Goal: Transaction & Acquisition: Purchase product/service

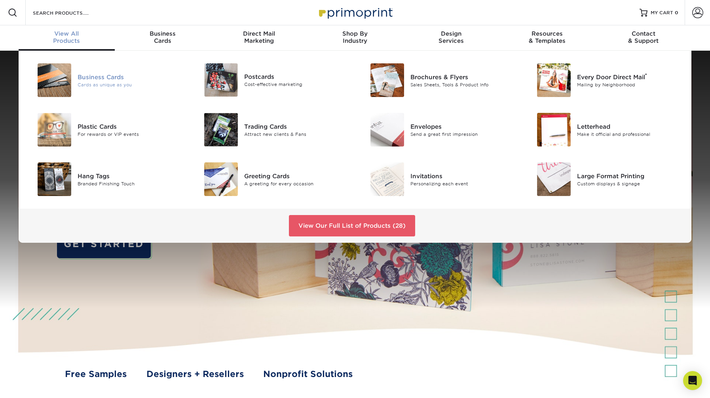
click at [68, 79] on img at bounding box center [55, 80] width 34 height 34
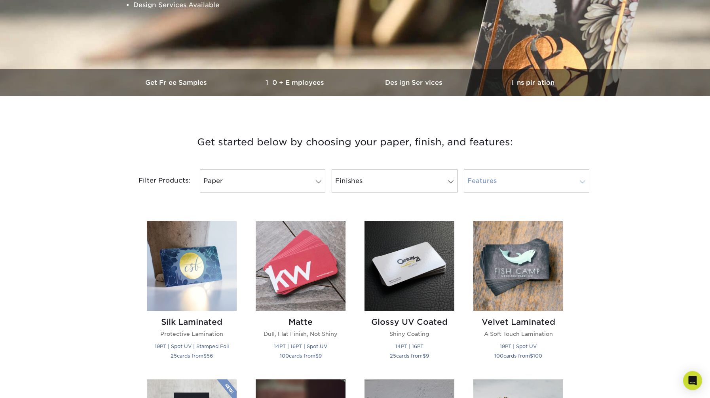
scroll to position [180, 0]
click at [477, 184] on link "Features" at bounding box center [526, 180] width 125 height 23
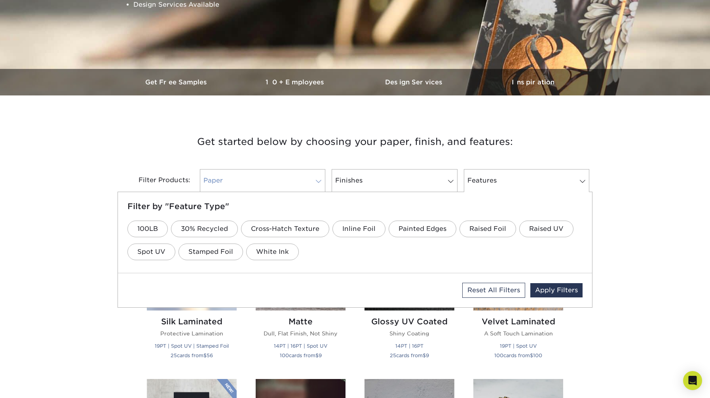
click at [279, 183] on link "Paper" at bounding box center [262, 180] width 125 height 23
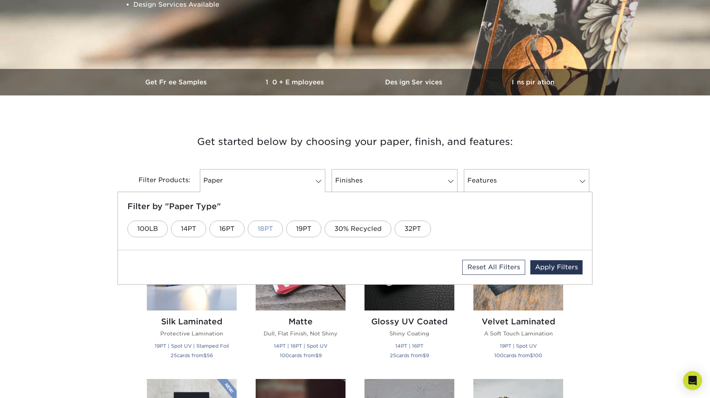
click at [265, 233] on link "18PT" at bounding box center [265, 228] width 35 height 17
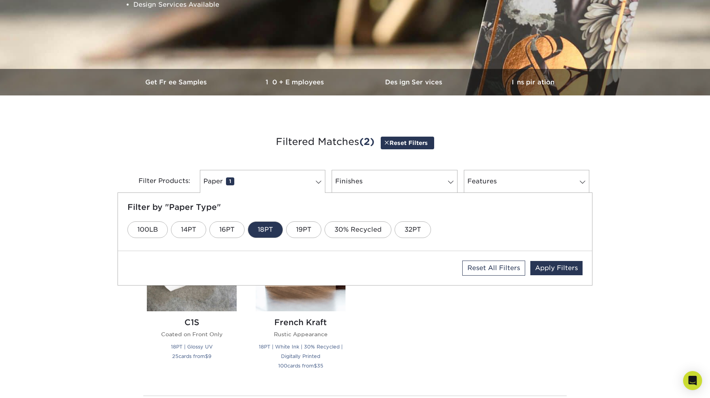
click at [428, 316] on div "Silk Laminated Protective Lamination 19PT | Spot UV | Stamped Foil 25 cards fro…" at bounding box center [354, 300] width 435 height 177
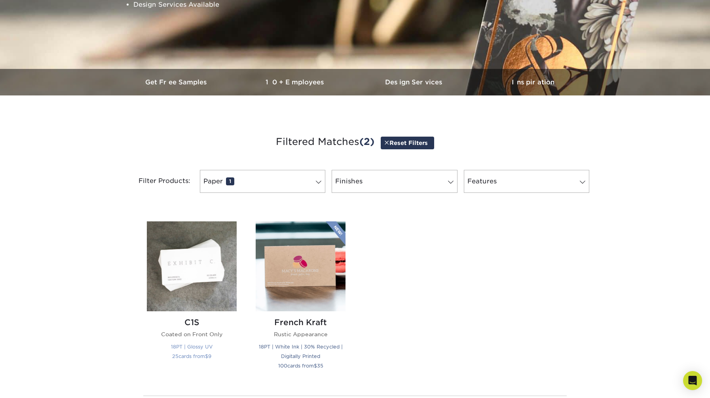
click at [193, 293] on img at bounding box center [192, 266] width 90 height 90
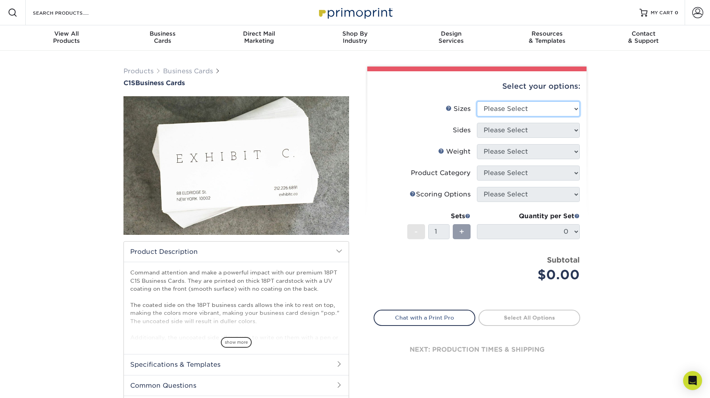
select select "2.00x3.50"
select select "32d3c223-f82c-492b-b915-ba065a00862f"
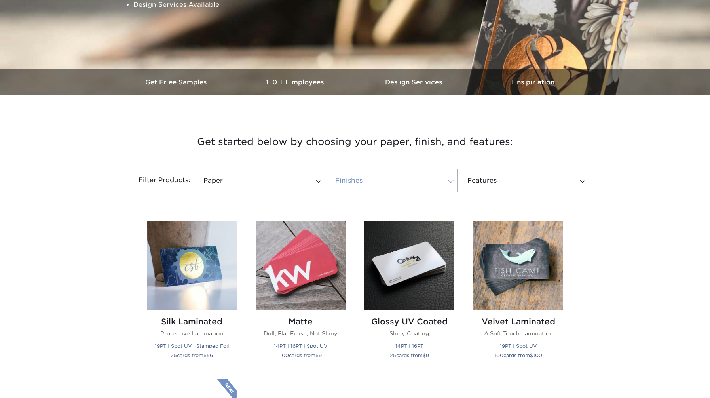
scroll to position [180, 0]
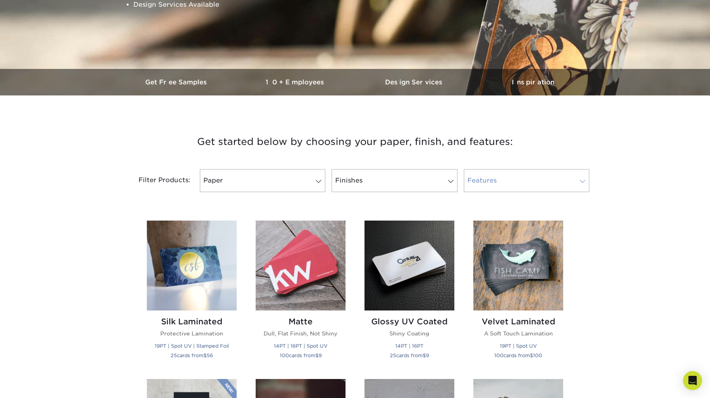
click at [528, 187] on link "Features" at bounding box center [526, 180] width 125 height 23
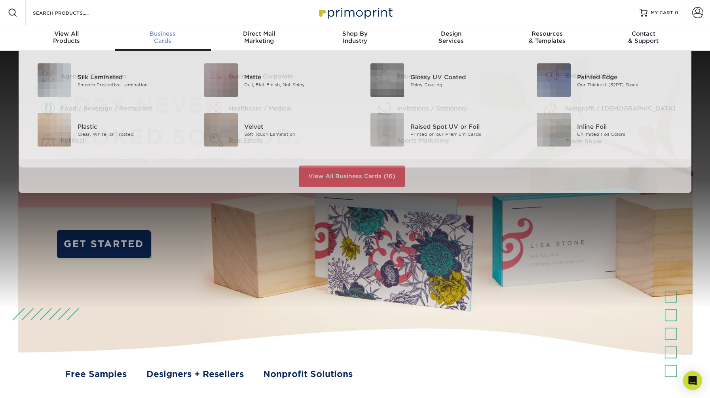
click at [158, 44] on div "Business Cards" at bounding box center [163, 37] width 96 height 14
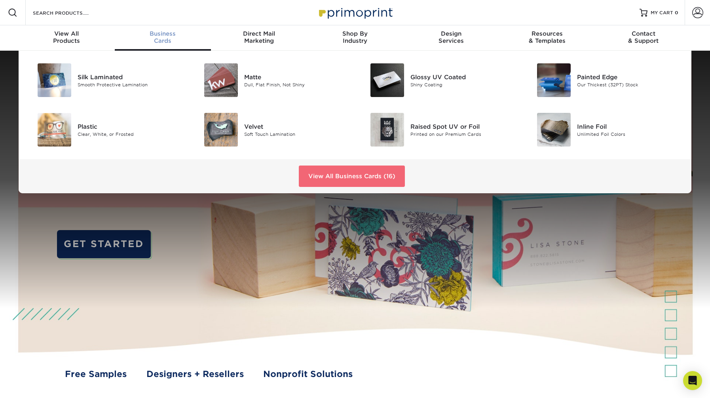
click at [347, 180] on link "View All Business Cards (16)" at bounding box center [352, 175] width 106 height 21
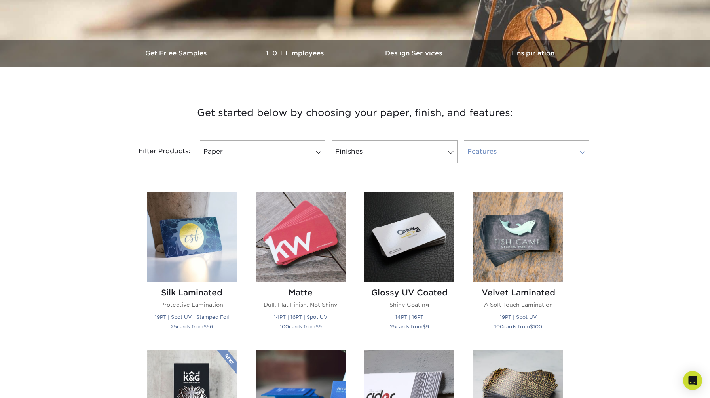
click at [503, 154] on link "Features" at bounding box center [526, 151] width 125 height 23
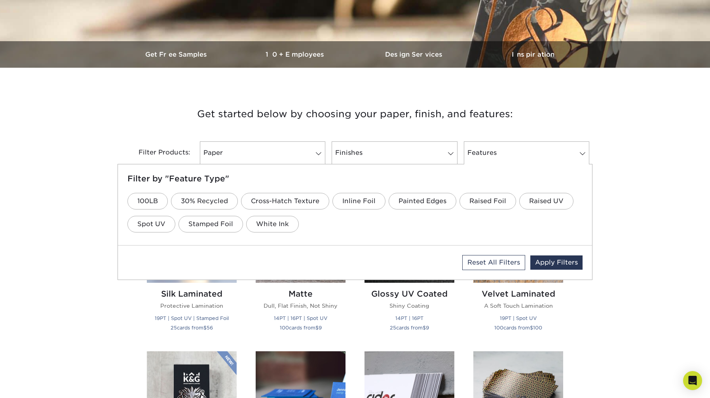
scroll to position [208, 0]
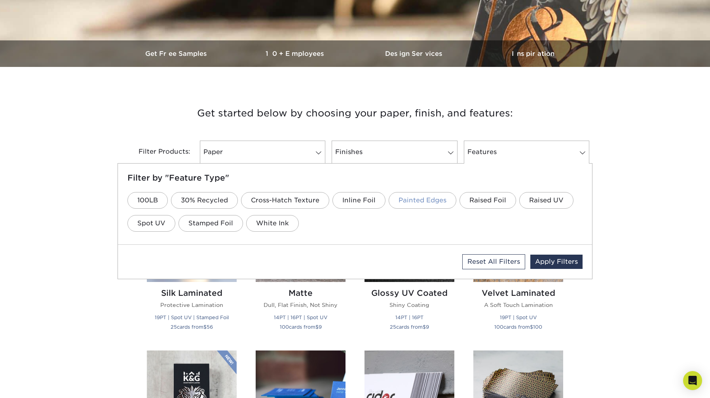
click at [421, 205] on link "Painted Edges" at bounding box center [422, 200] width 68 height 17
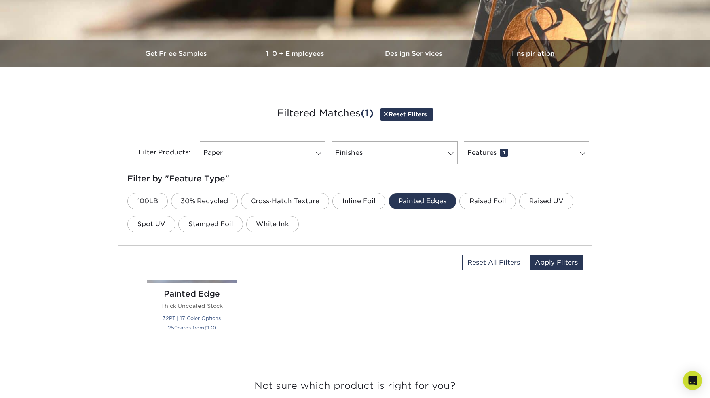
click at [104, 274] on div "Get started below by choosing your paper, finish, and features: Filtered Matche…" at bounding box center [355, 264] width 710 height 356
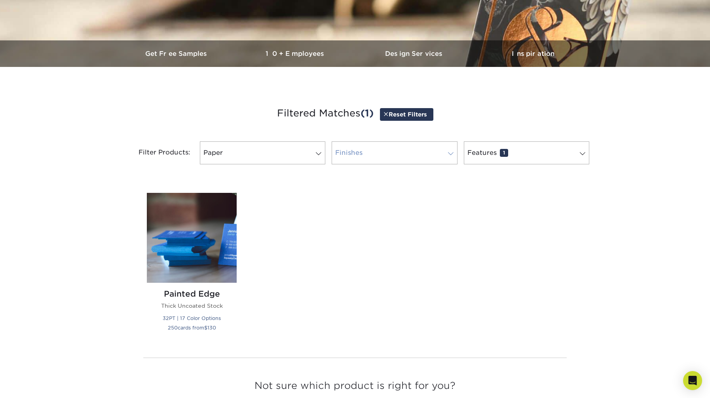
click at [405, 150] on link "Finishes 0" at bounding box center [393, 152] width 125 height 23
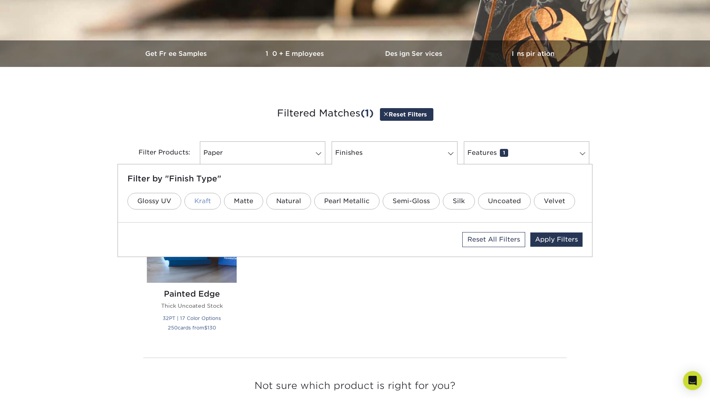
click at [205, 203] on link "Kraft" at bounding box center [202, 201] width 36 height 17
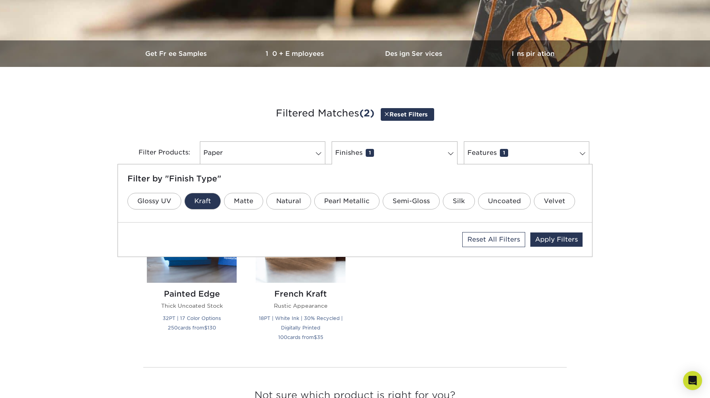
click at [385, 304] on div "Silk Laminated Protective Lamination 19PT | Spot UV | Stamped Foil 25 cards fro…" at bounding box center [354, 271] width 435 height 177
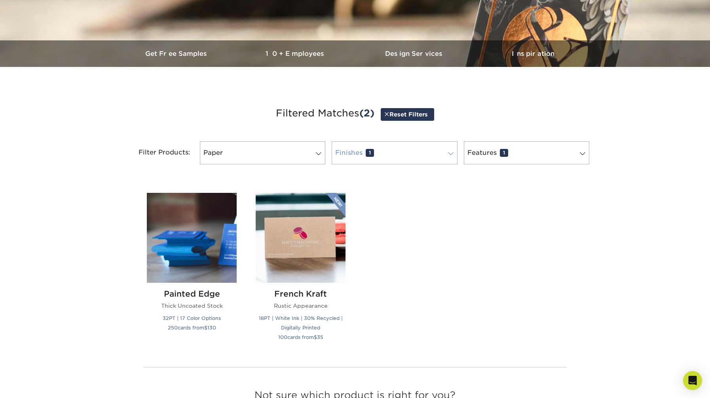
click at [371, 155] on span "1" at bounding box center [370, 153] width 8 height 8
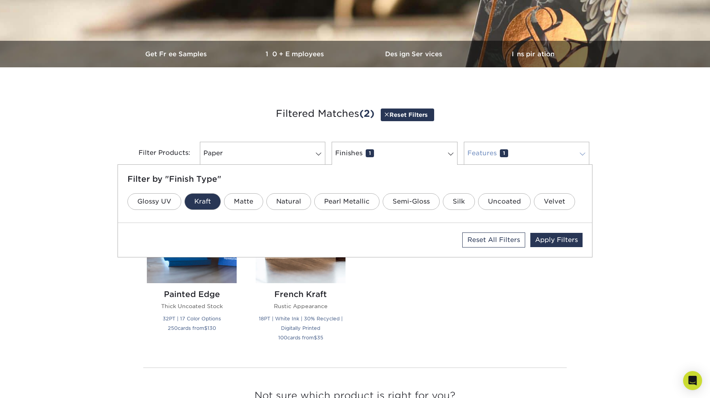
click at [493, 152] on link "Features 1" at bounding box center [526, 153] width 125 height 23
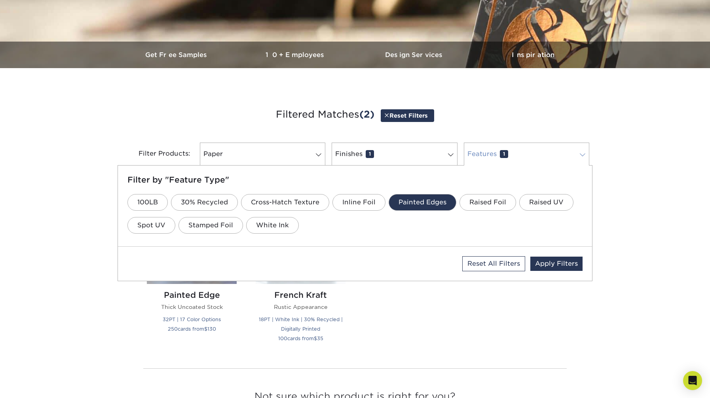
scroll to position [208, 0]
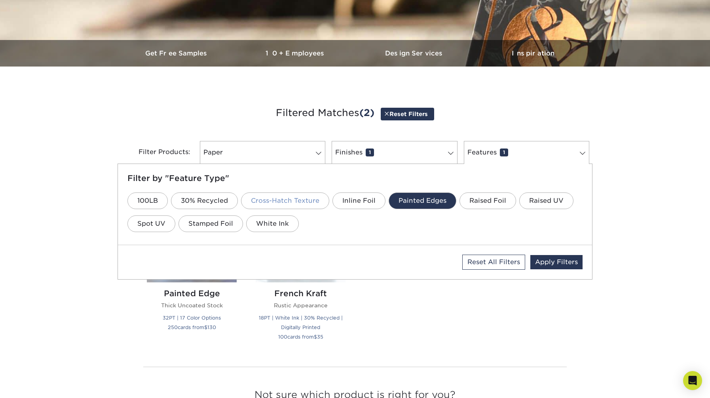
click at [272, 205] on link "Cross-Hatch Texture" at bounding box center [285, 200] width 88 height 17
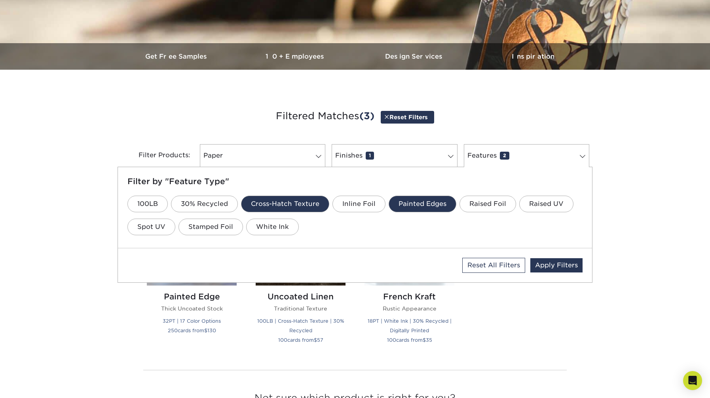
click at [468, 312] on div "Silk Laminated Protective Lamination 19PT | Spot UV | Stamped Foil 25 cards fro…" at bounding box center [354, 274] width 435 height 177
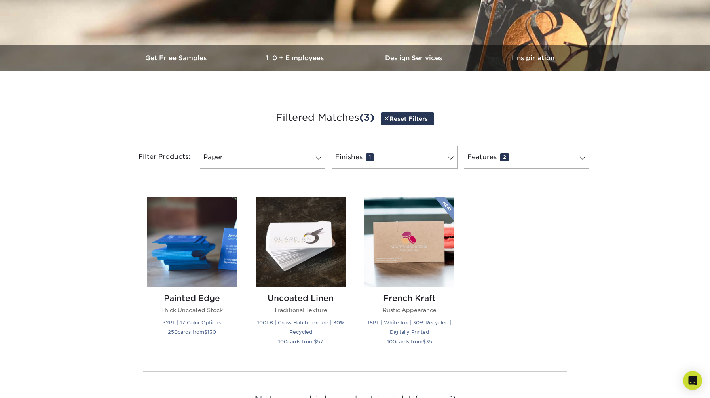
scroll to position [203, 0]
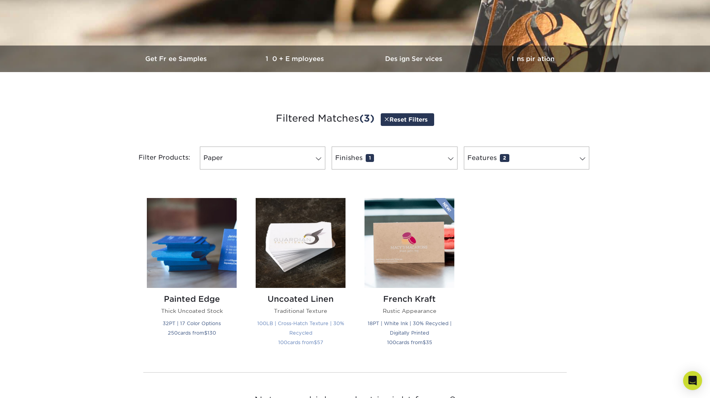
click at [283, 229] on img at bounding box center [301, 243] width 90 height 90
click at [521, 159] on link "Features 2" at bounding box center [526, 157] width 125 height 23
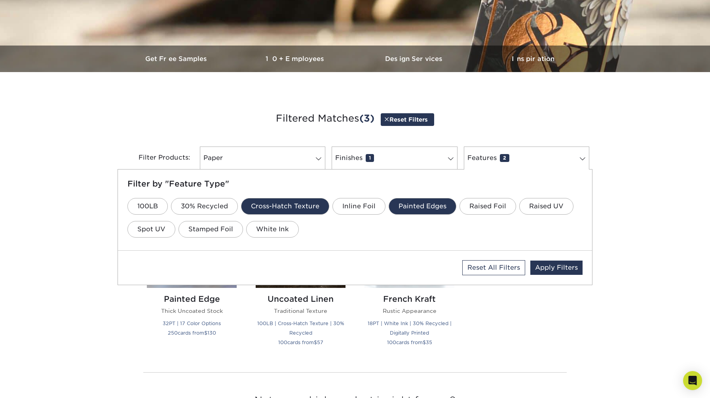
drag, startPoint x: 421, startPoint y: 202, endPoint x: 429, endPoint y: 204, distance: 8.3
click at [421, 202] on link "Painted Edges" at bounding box center [422, 206] width 68 height 17
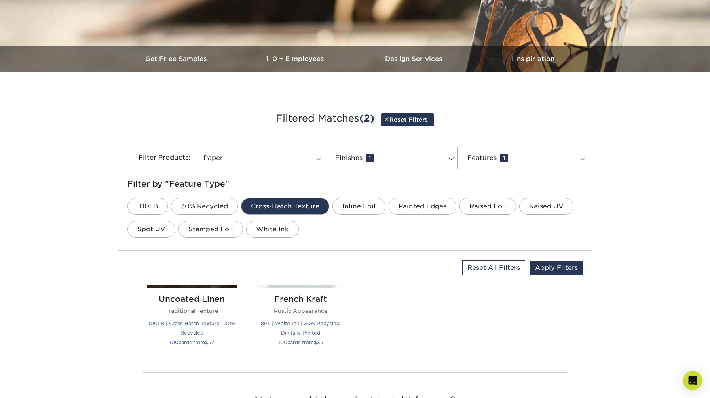
click at [290, 207] on link "Cross-Hatch Texture" at bounding box center [285, 206] width 88 height 17
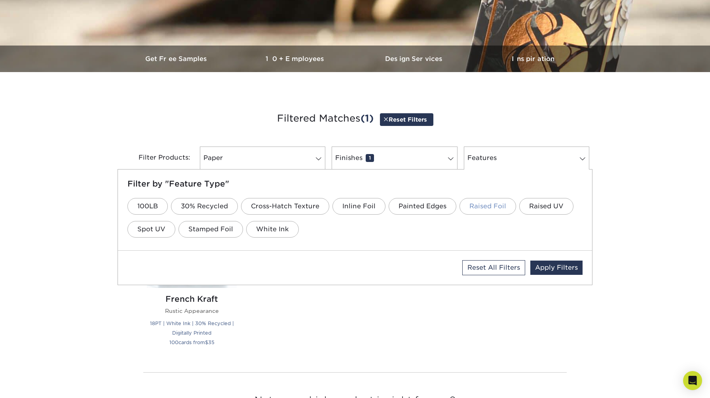
click at [478, 207] on link "Raised Foil" at bounding box center [487, 206] width 57 height 17
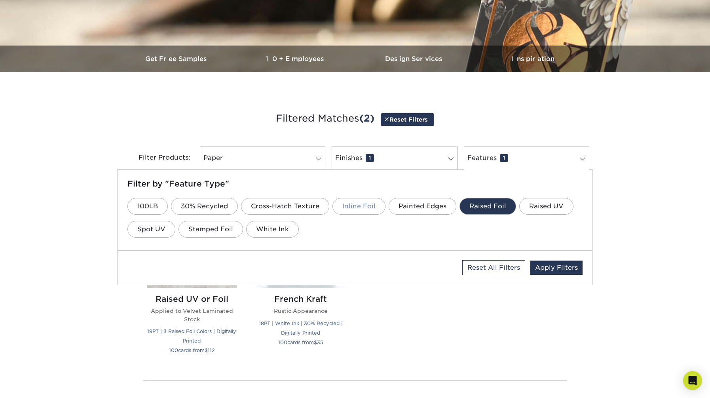
click at [364, 206] on link "Inline Foil" at bounding box center [358, 206] width 53 height 17
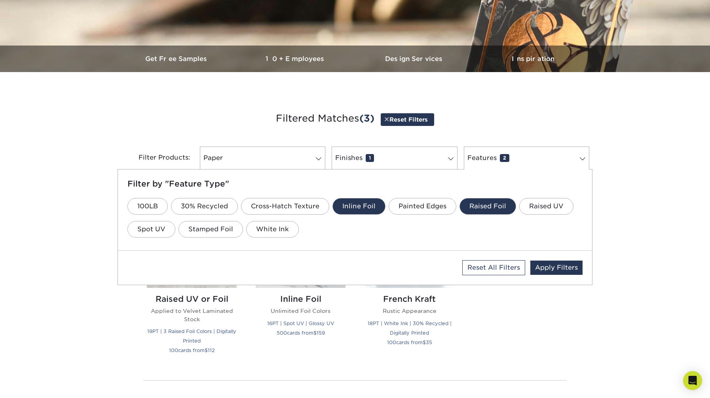
click at [480, 360] on div "Silk Laminated Protective Lamination 19PT | Spot UV | Stamped Foil 25 cards fro…" at bounding box center [354, 280] width 435 height 185
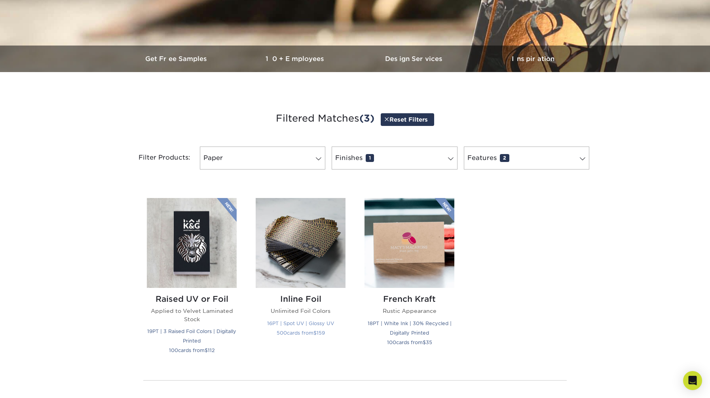
click at [298, 275] on img at bounding box center [301, 243] width 90 height 90
